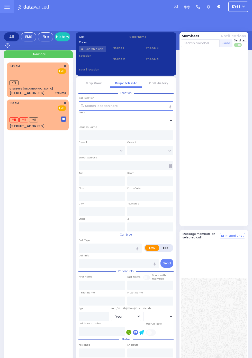
select select "Year"
select select "[DEMOGRAPHIC_DATA]"
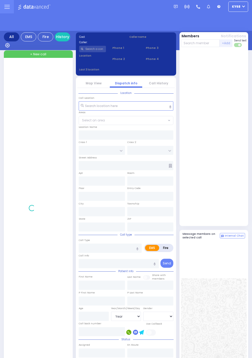
select select "Year"
select select "[DEMOGRAPHIC_DATA]"
select select "Year"
select select "[DEMOGRAPHIC_DATA]"
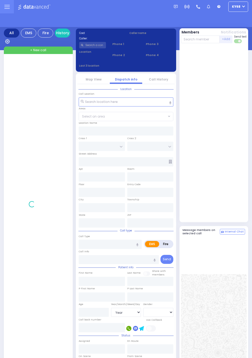
select select "Year"
select select "[DEMOGRAPHIC_DATA]"
select select "Year"
select select "[DEMOGRAPHIC_DATA]"
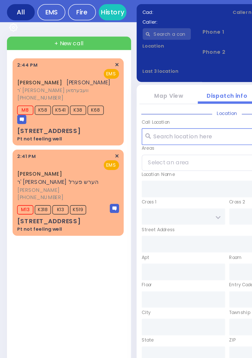
click at [34, 82] on link "[PERSON_NAME]" at bounding box center [22, 84] width 25 height 4
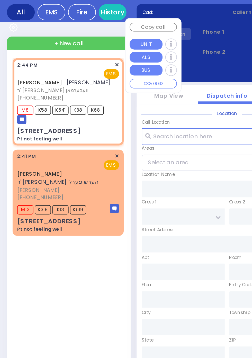
select select
type input "Pt not feeling well"
radio input "true"
type input "BURECH DUVID"
type input "SAMET"
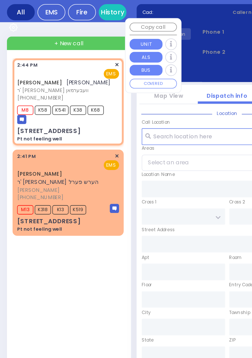
select select
type input "14:44"
type input "14:45"
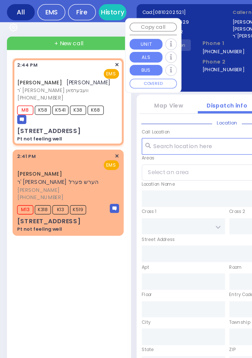
type input "RATZFERT WAY"
type input "HAMASPIK WAY"
type input "52 Bakertown Road"
type input "Monroe"
type input "New York"
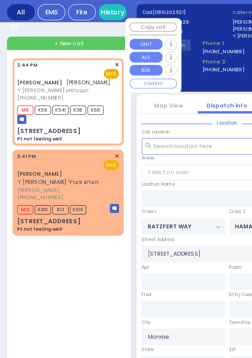
type input "10950"
select select "SECTION 4"
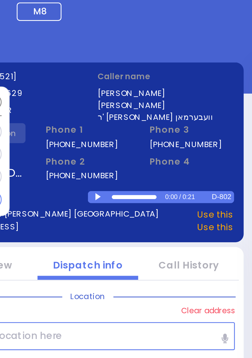
click at [129, 84] on div at bounding box center [130, 83] width 3 height 2
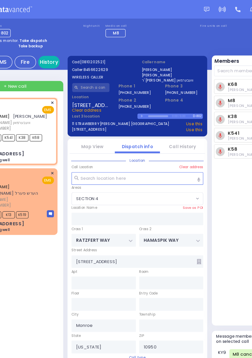
click at [62, 43] on link "History" at bounding box center [62, 44] width 15 height 9
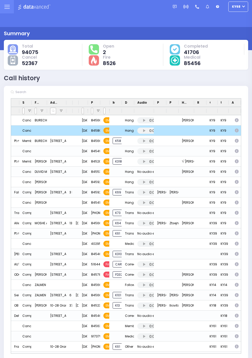
click at [125, 7] on div "Dispatcher ?" at bounding box center [126, 13] width 245 height 27
